Goal: Check status

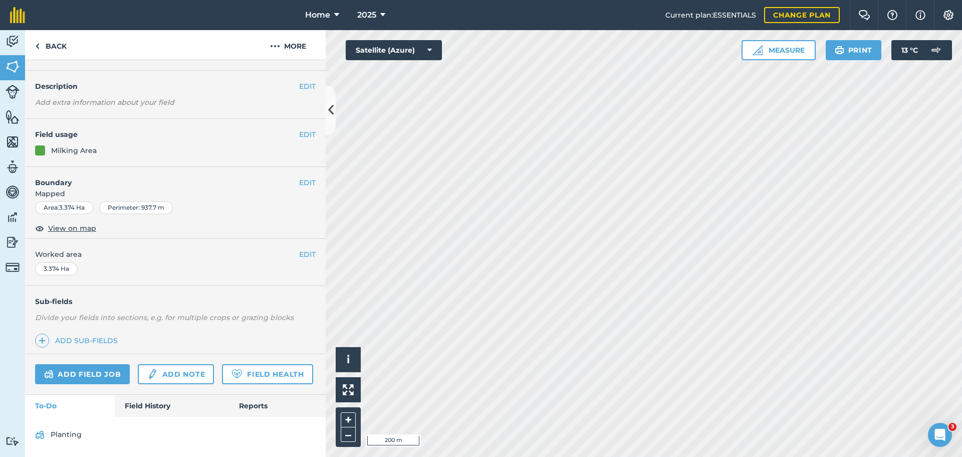
scroll to position [52, 0]
click at [143, 408] on link "Field History" at bounding box center [172, 405] width 114 height 22
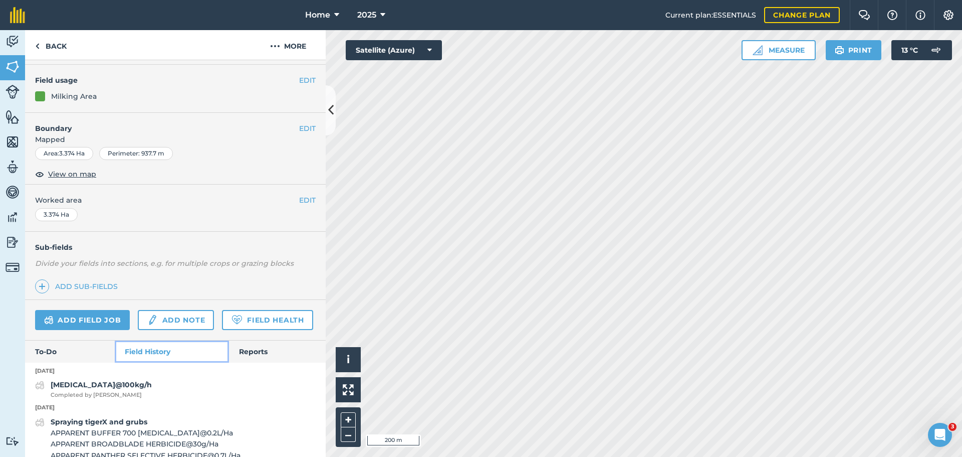
scroll to position [102, 0]
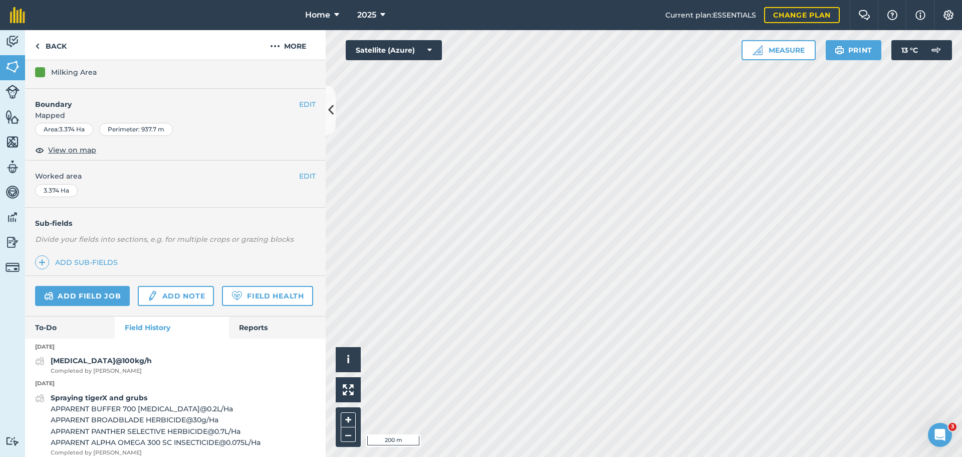
scroll to position [43, 0]
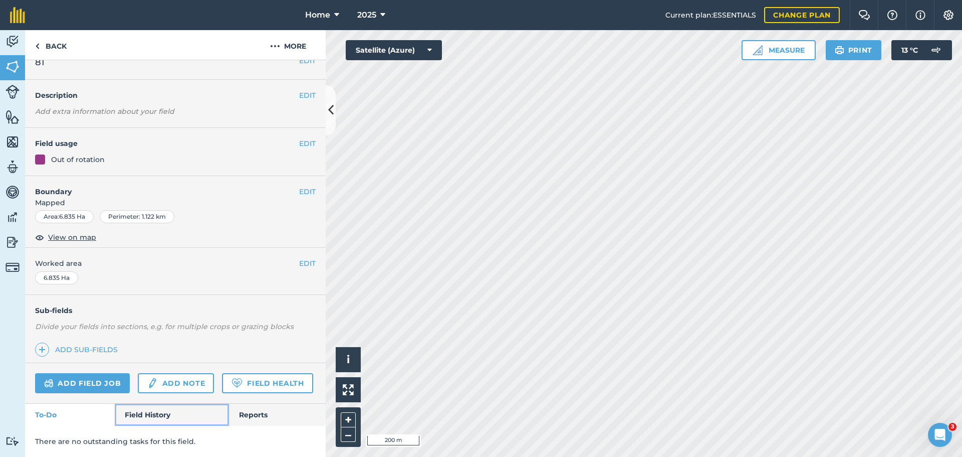
click at [148, 422] on link "Field History" at bounding box center [172, 414] width 114 height 22
